Goal: Transaction & Acquisition: Subscribe to service/newsletter

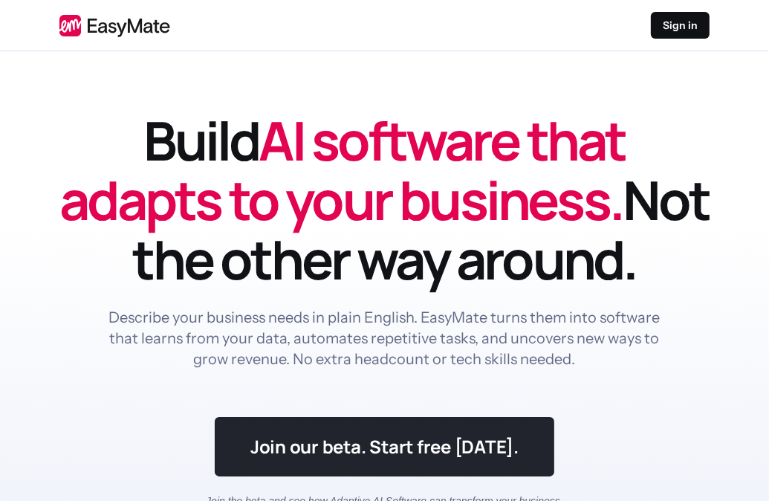
click at [394, 450] on link at bounding box center [385, 446] width 340 height 59
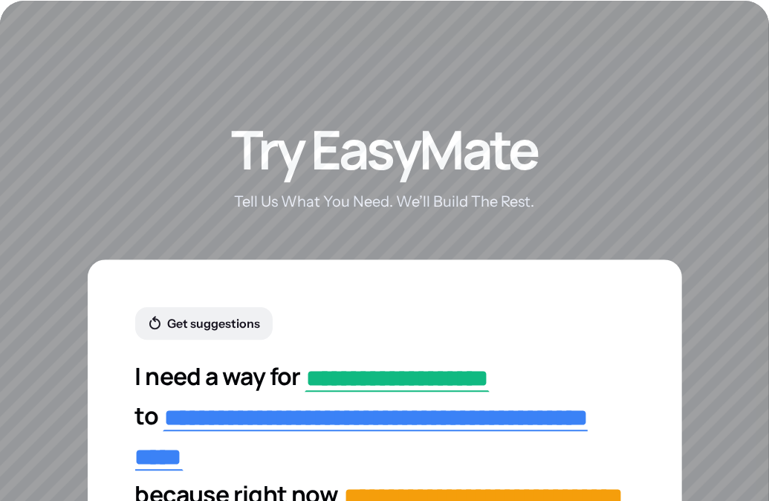
scroll to position [3037, 0]
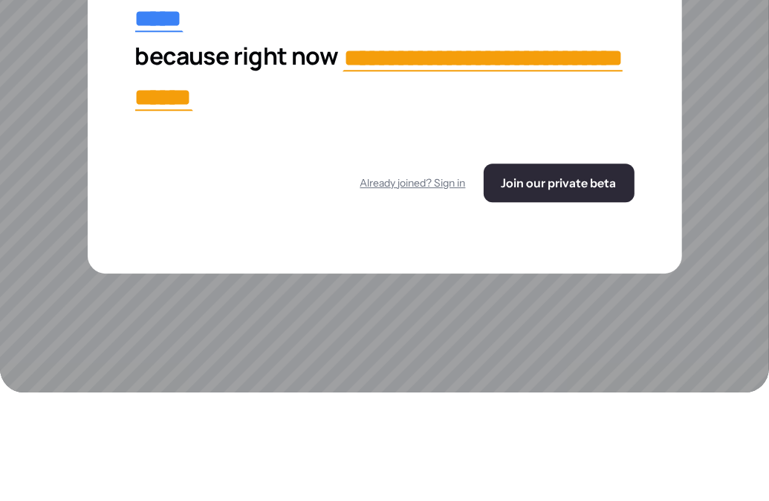
click at [537, 182] on button "Join our private beta" at bounding box center [559, 183] width 151 height 39
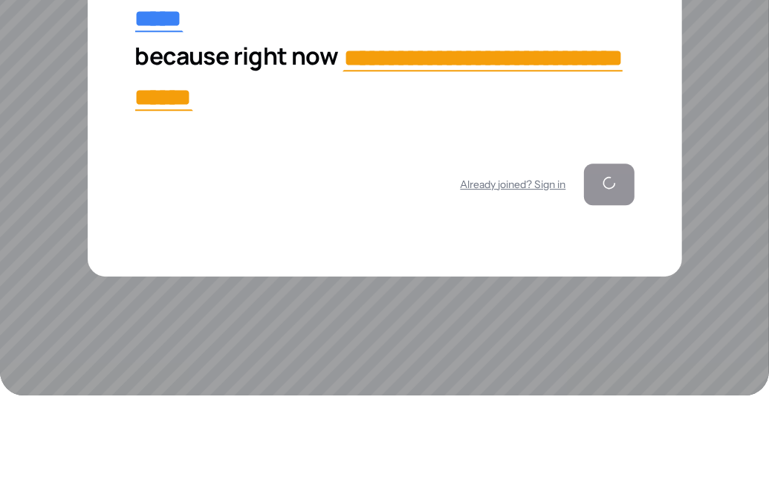
scroll to position [3041, 0]
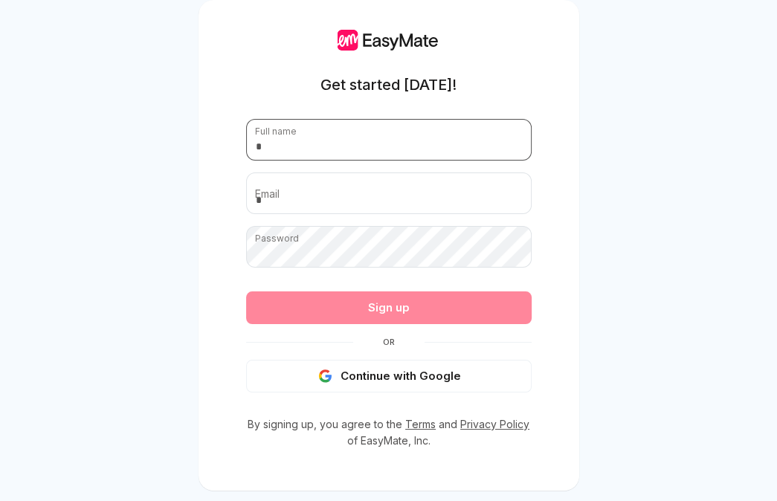
click at [329, 132] on input "text" at bounding box center [388, 140] width 285 height 42
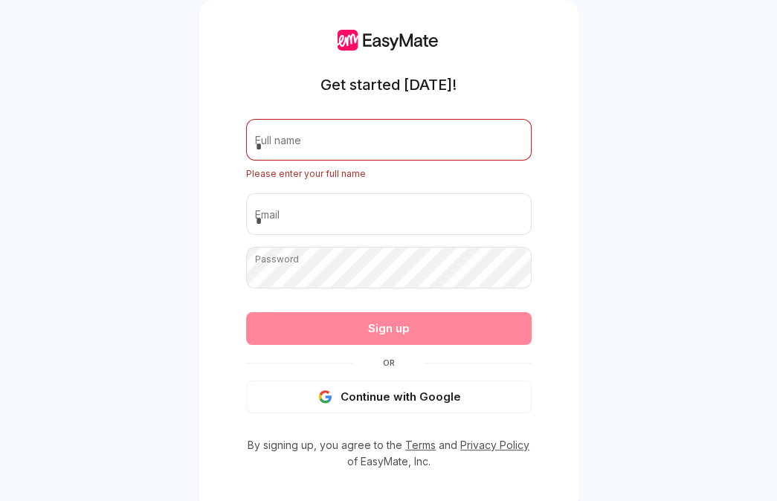
click at [596, 322] on div "Get started today! Full name Please enter your full name Email Password Passwor…" at bounding box center [388, 273] width 777 height 547
click at [294, 143] on input "text" at bounding box center [388, 140] width 285 height 42
type input "*"
click at [751, 380] on div "Get started today! Full name Please enter your full name Email Password Passwor…" at bounding box center [388, 273] width 777 height 547
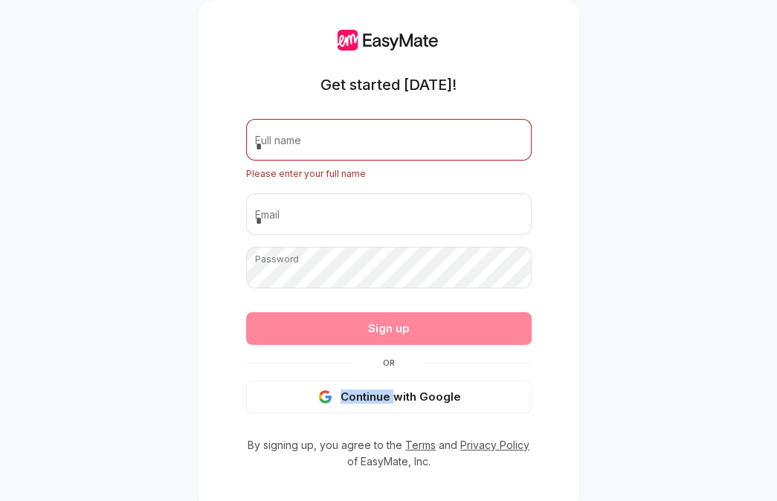
click at [751, 380] on div "Get started today! Full name Please enter your full name Email Password Passwor…" at bounding box center [388, 273] width 777 height 547
click at [751, 379] on div "Get started today! Full name Please enter your full name Email Password Passwor…" at bounding box center [388, 273] width 777 height 547
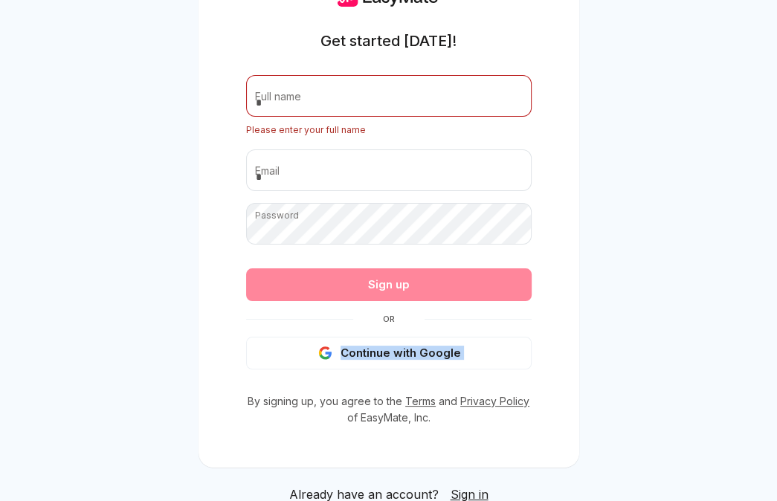
scroll to position [45, 0]
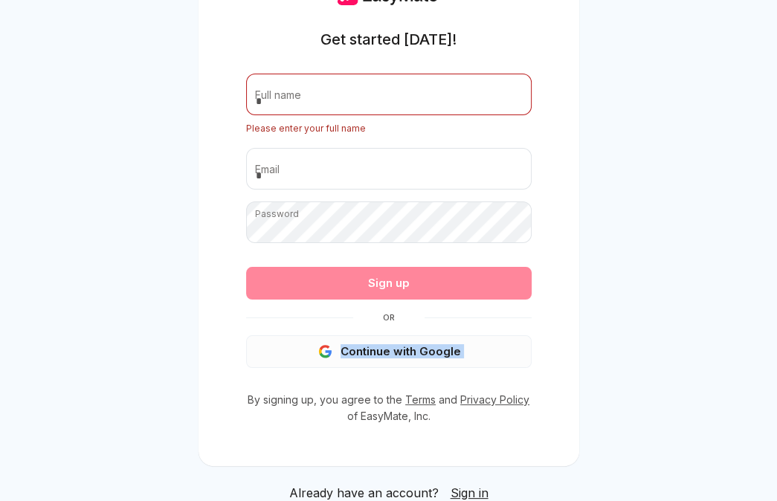
click at [324, 345] on icon "button" at bounding box center [325, 351] width 14 height 13
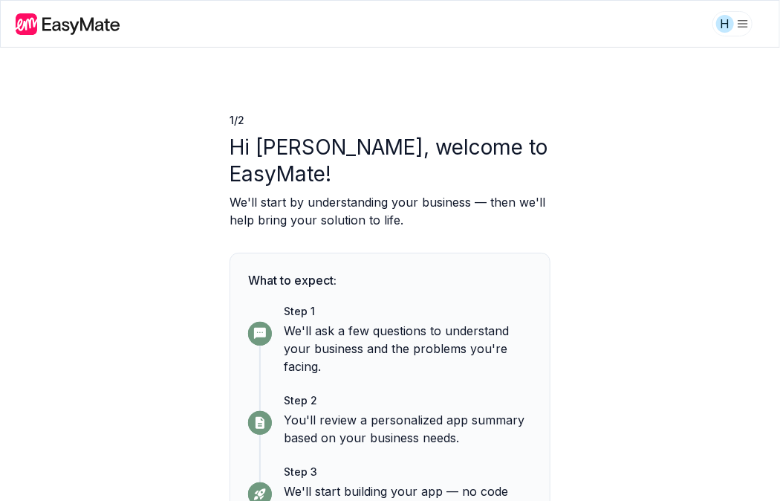
click at [761, 96] on div "1 / 2 Hi hala, welcome to EasyMate! We'll start by understanding your business …" at bounding box center [390, 274] width 780 height 453
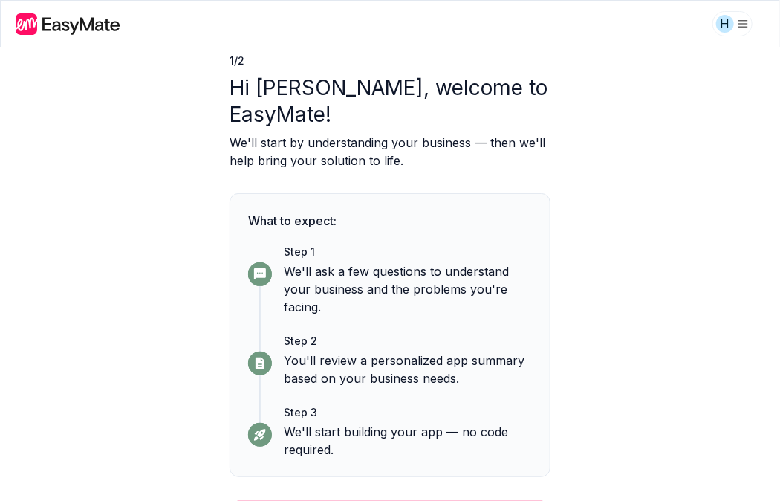
scroll to position [71, 0]
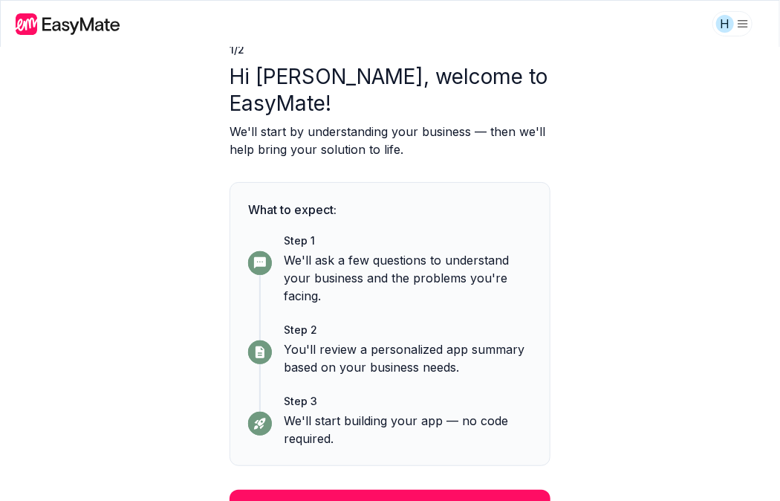
click at [757, 168] on div "1 / 2 Hi hala, welcome to EasyMate! We'll start by understanding your business …" at bounding box center [390, 274] width 780 height 453
click at [773, 57] on div "1 / 2 Hi hala, welcome to EasyMate! We'll start by understanding your business …" at bounding box center [390, 274] width 780 height 453
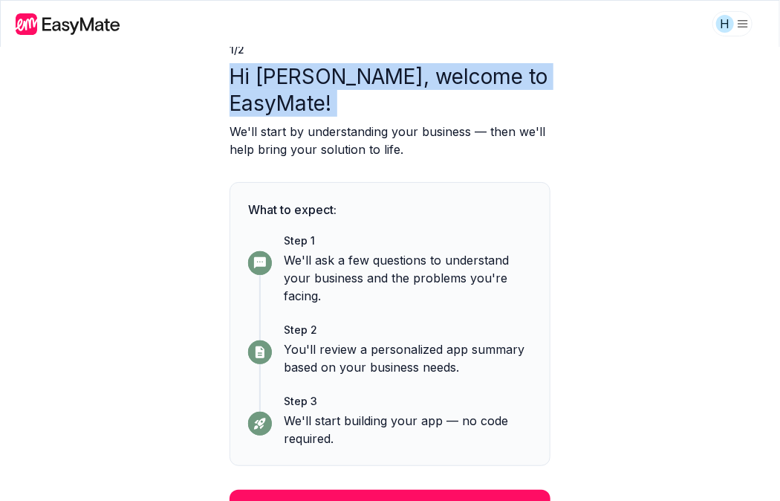
scroll to position [68, 0]
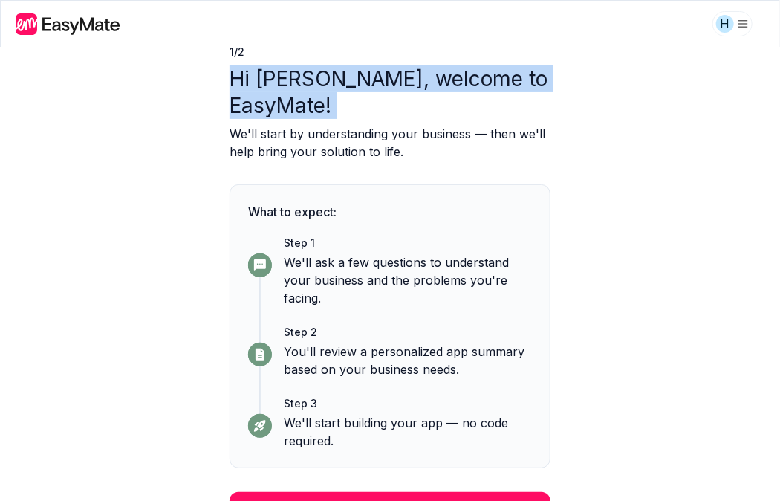
drag, startPoint x: 773, startPoint y: 57, endPoint x: 777, endPoint y: 83, distance: 25.7
click at [777, 83] on div "1 / 2 Hi hala, welcome to EasyMate! We'll start by understanding your business …" at bounding box center [390, 274] width 780 height 453
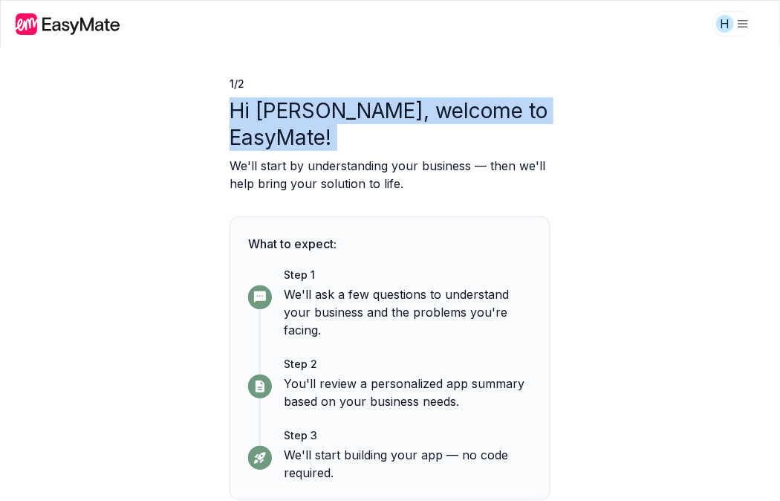
scroll to position [71, 0]
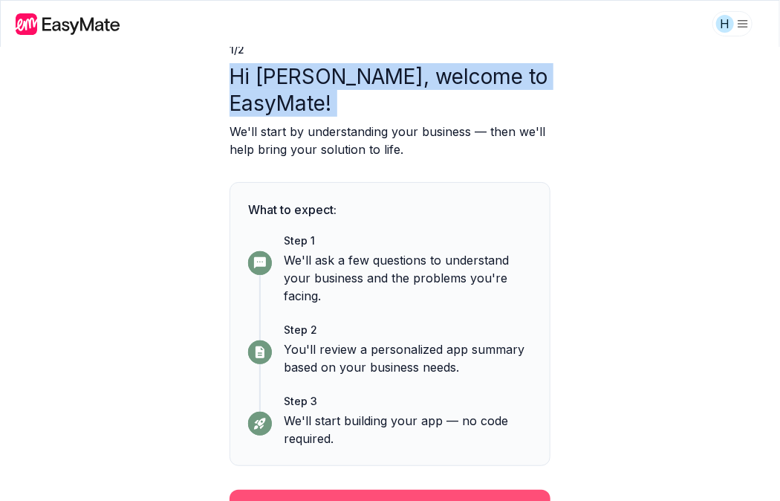
click at [414, 490] on button "Continue" at bounding box center [390, 509] width 321 height 39
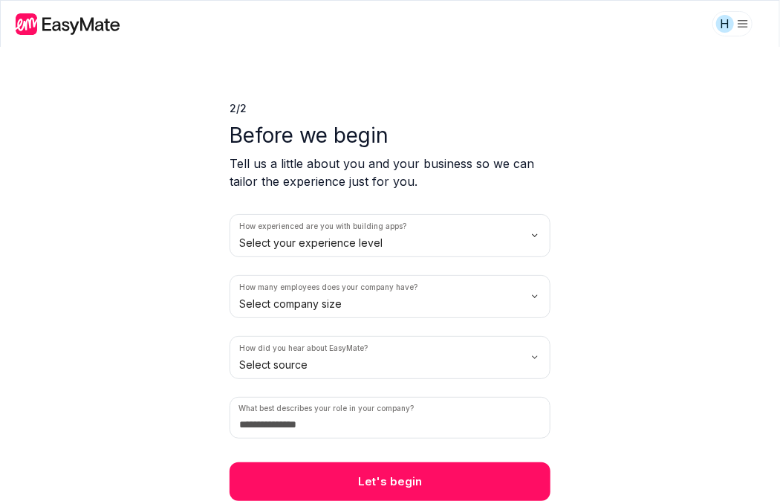
scroll to position [10, 0]
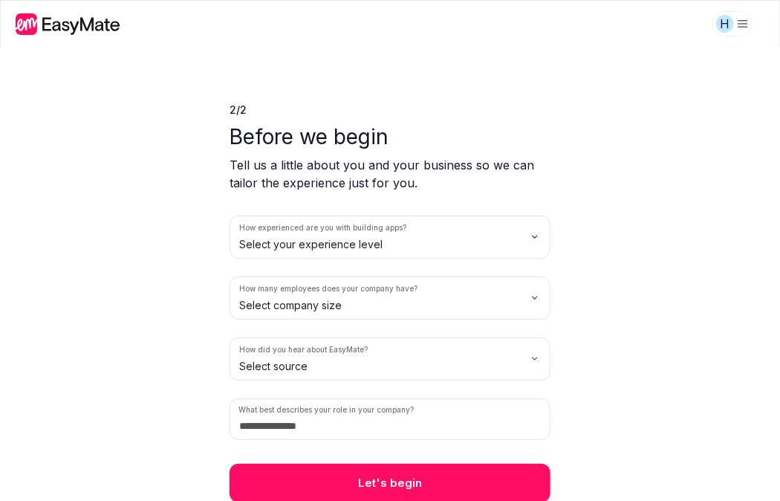
click at [414, 473] on button "Let's begin" at bounding box center [390, 483] width 321 height 39
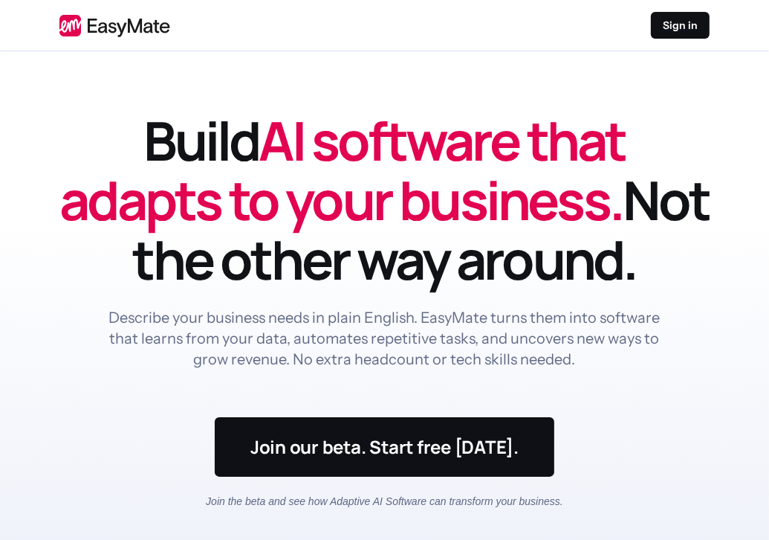
click at [754, 383] on header "Build AI software that adapts to your business. Not the other way around. Descr…" at bounding box center [384, 324] width 769 height 546
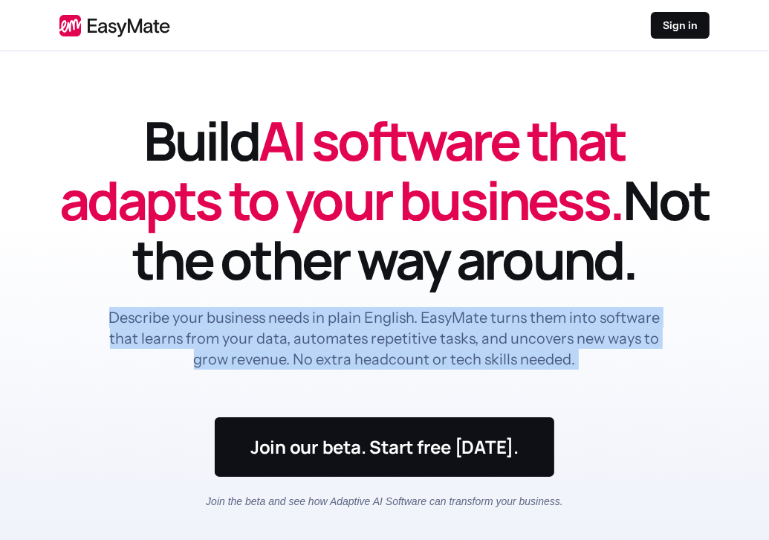
click at [754, 384] on header "Build AI software that adapts to your business. Not the other way around. Descr…" at bounding box center [384, 324] width 769 height 546
